Goal: Information Seeking & Learning: Learn about a topic

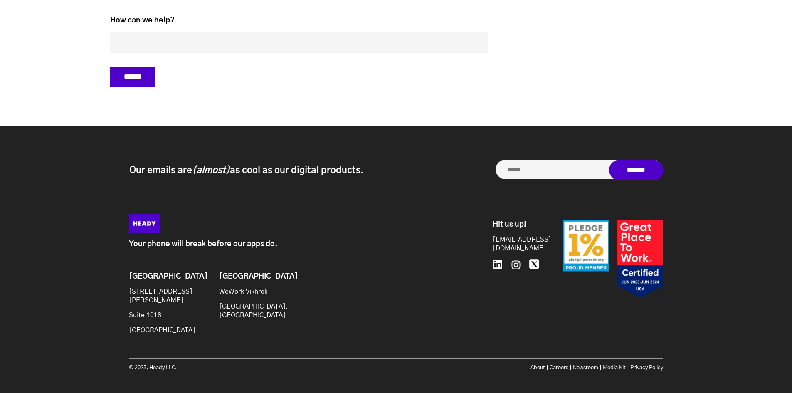
scroll to position [3519, 0]
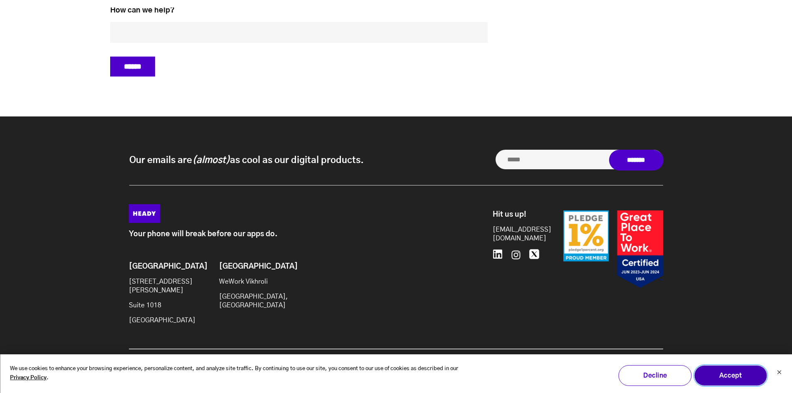
click at [729, 375] on button "Accept" at bounding box center [730, 375] width 73 height 21
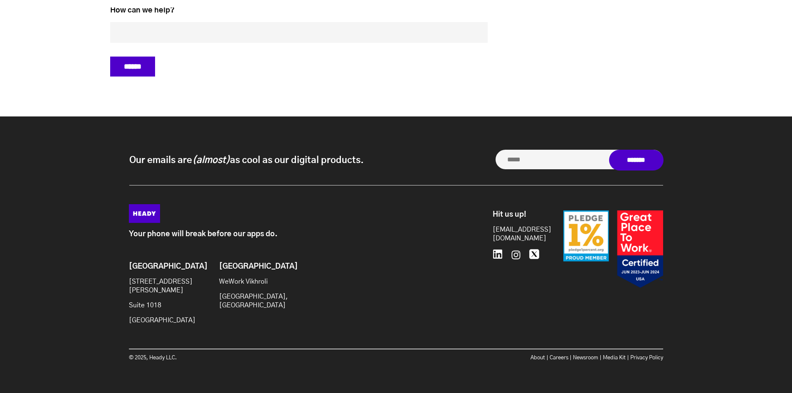
click at [550, 353] on p "About Careers Newsroom Media Kit Privacy Policy" at bounding box center [529, 357] width 267 height 9
click at [552, 355] on link "Careers" at bounding box center [558, 357] width 19 height 5
